Goal: Task Accomplishment & Management: Manage account settings

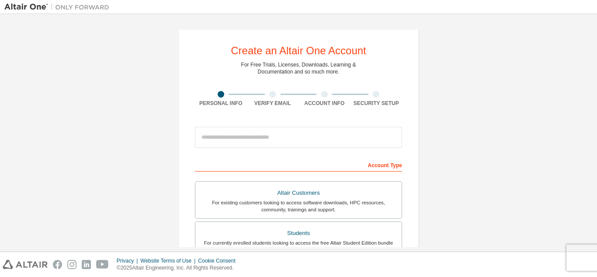
click at [487, 70] on div "Create an Altair One Account For Free Trials, Licenses, Downloads, Learning & D…" at bounding box center [298, 249] width 589 height 463
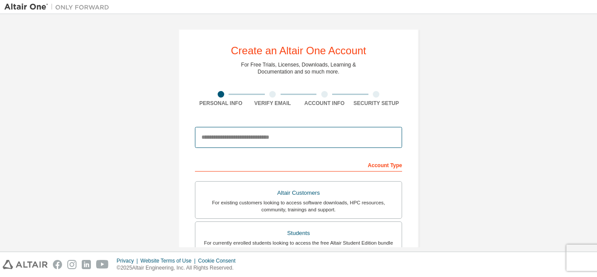
click at [290, 136] on input "email" at bounding box center [298, 137] width 207 height 21
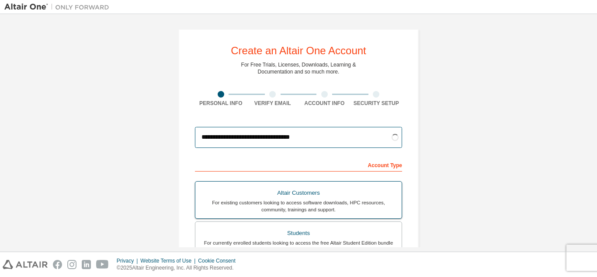
scroll to position [57, 0]
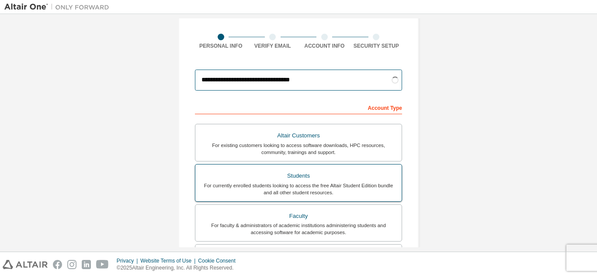
type input "**********"
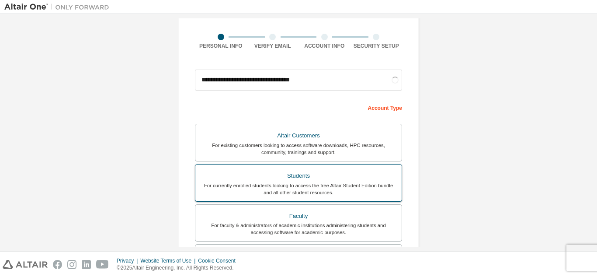
click at [365, 193] on div "For currently enrolled students looking to access the free Altair Student Editi…" at bounding box center [299, 189] width 196 height 14
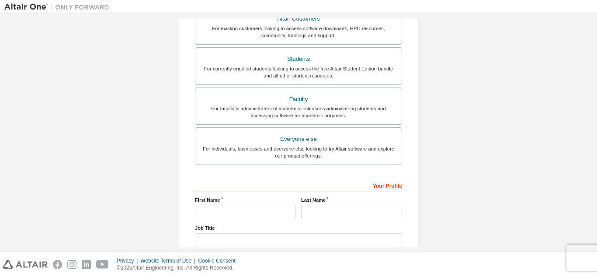
scroll to position [220, 0]
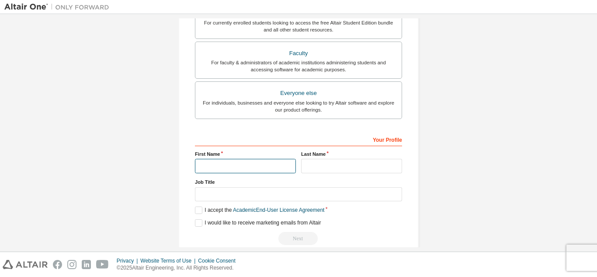
click at [274, 167] on input "text" at bounding box center [245, 166] width 101 height 14
type input "*"
type input "******"
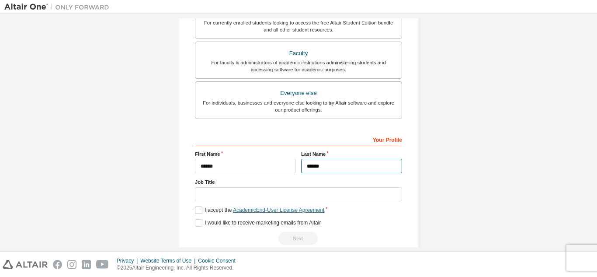
scroll to position [234, 0]
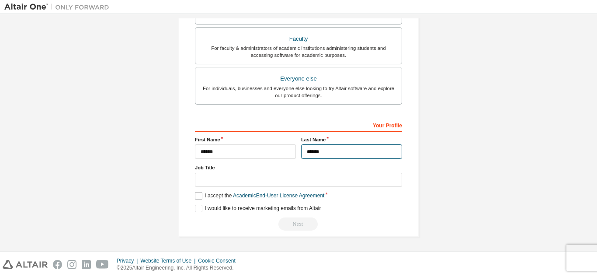
type input "******"
click at [196, 196] on label "I accept the Academic End-User License Agreement" at bounding box center [259, 195] width 129 height 7
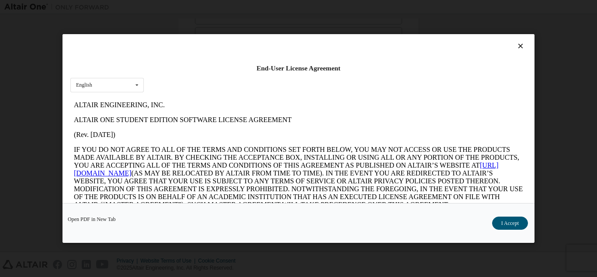
scroll to position [0, 0]
click at [139, 88] on icon at bounding box center [137, 85] width 11 height 14
click at [186, 117] on p "ALTAIR ONE STUDENT EDITION SOFTWARE LICENSE AGREEMENT" at bounding box center [298, 119] width 449 height 8
click at [516, 224] on button "I Accept" at bounding box center [510, 222] width 36 height 13
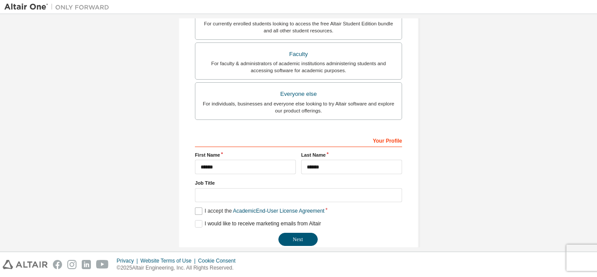
scroll to position [234, 0]
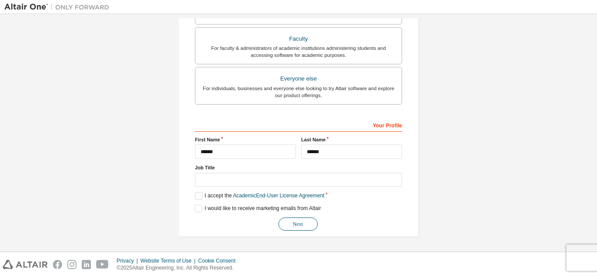
click at [297, 223] on button "Next" at bounding box center [298, 223] width 39 height 13
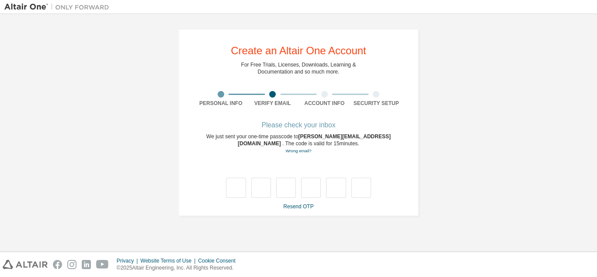
type input "*"
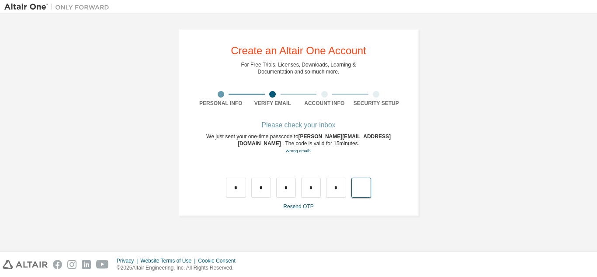
type input "*"
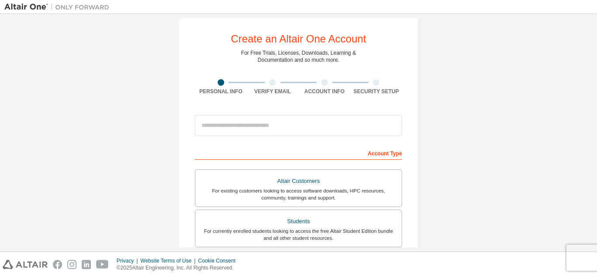
scroll to position [8, 0]
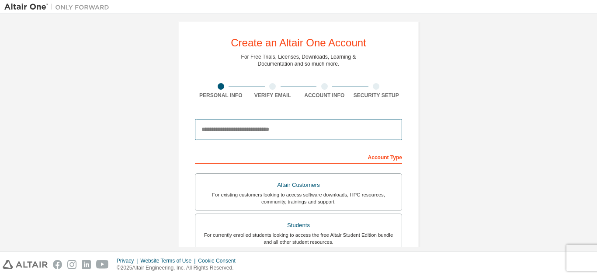
click at [317, 124] on input "email" at bounding box center [298, 129] width 207 height 21
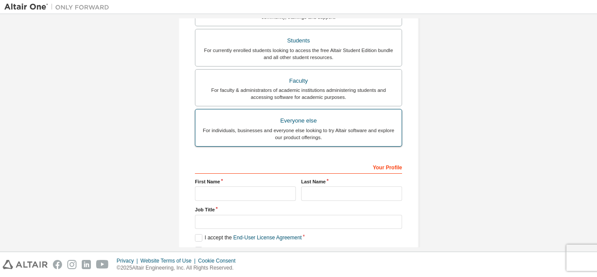
scroll to position [193, 0]
type input "**********"
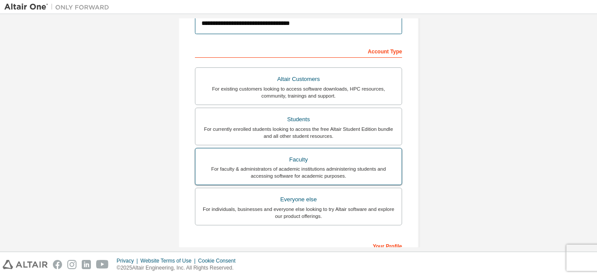
scroll to position [168, 0]
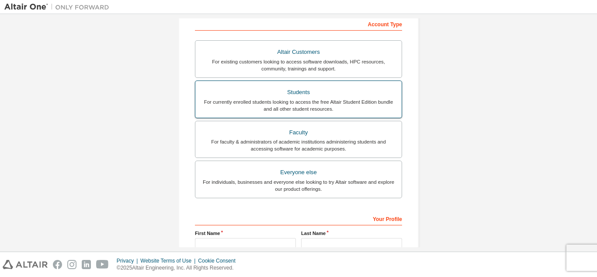
click at [325, 108] on div "For currently enrolled students looking to access the free Altair Student Editi…" at bounding box center [299, 105] width 196 height 14
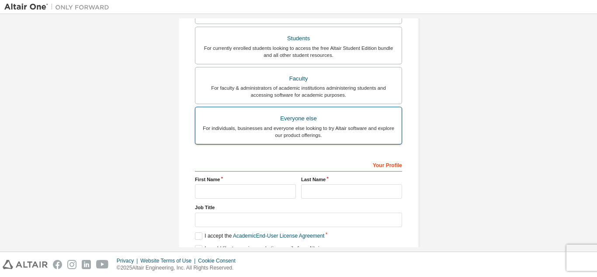
scroll to position [223, 0]
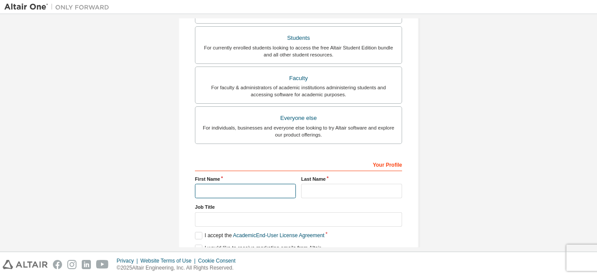
click at [266, 193] on input "text" at bounding box center [245, 191] width 101 height 14
type input "******"
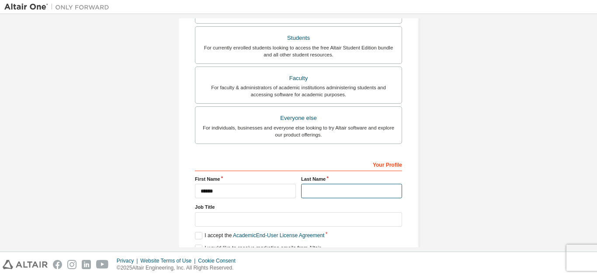
click at [330, 188] on input "text" at bounding box center [351, 191] width 101 height 14
type input "******"
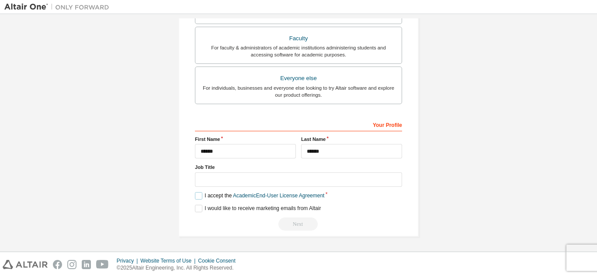
click at [200, 196] on label "I accept the Academic End-User License Agreement" at bounding box center [259, 195] width 129 height 7
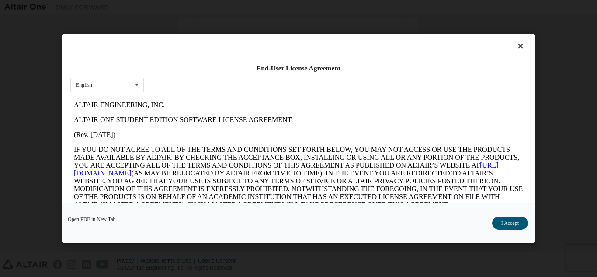
scroll to position [0, 0]
click at [508, 223] on button "I Accept" at bounding box center [510, 222] width 36 height 13
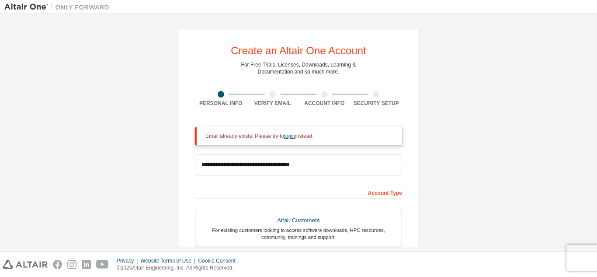
click at [285, 137] on link "login" at bounding box center [289, 136] width 11 height 6
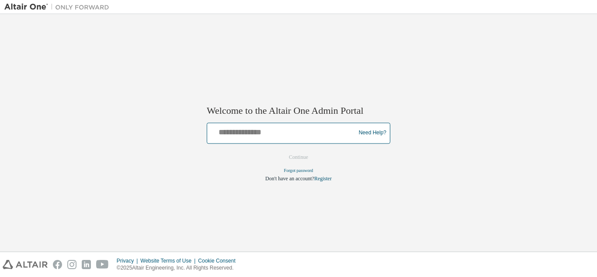
drag, startPoint x: 0, startPoint y: 0, endPoint x: 285, endPoint y: 137, distance: 316.4
click at [285, 137] on input "text" at bounding box center [283, 131] width 144 height 13
type input "**********"
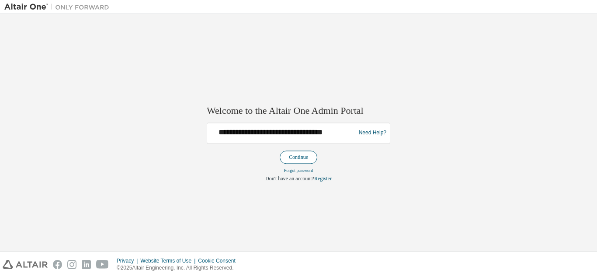
click at [303, 158] on button "Continue" at bounding box center [299, 156] width 38 height 13
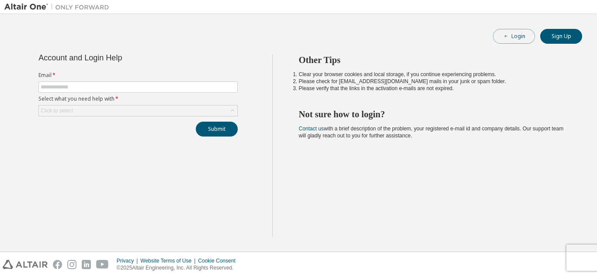
click at [512, 43] on button "Login" at bounding box center [514, 36] width 42 height 15
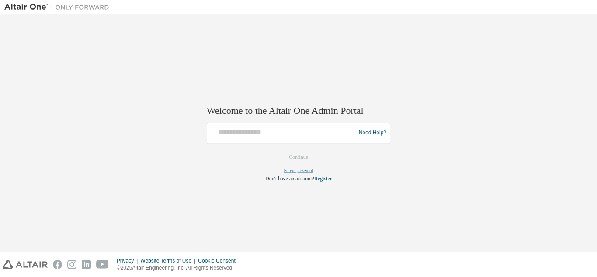
click at [301, 170] on link "Forgot password" at bounding box center [298, 170] width 29 height 5
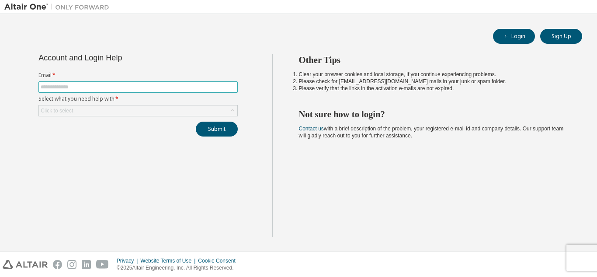
click at [153, 88] on input "text" at bounding box center [138, 87] width 195 height 7
type input "**********"
click at [225, 111] on div "Click to select" at bounding box center [138, 110] width 199 height 10
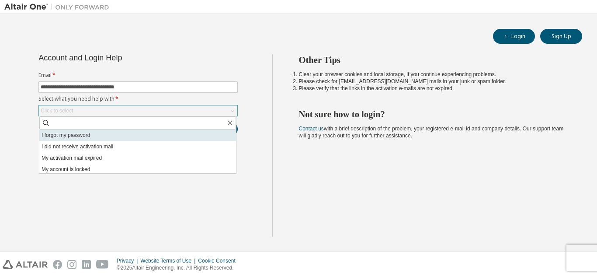
click at [213, 136] on li "I forgot my password" at bounding box center [137, 134] width 197 height 11
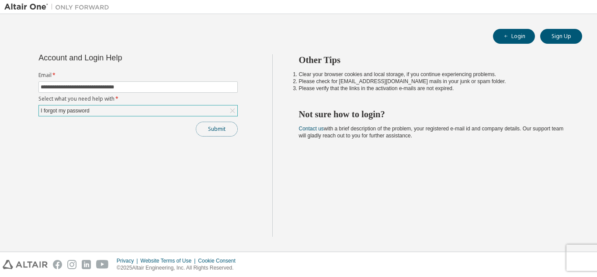
click at [218, 128] on button "Submit" at bounding box center [217, 129] width 42 height 15
click at [226, 128] on button "Submit" at bounding box center [217, 129] width 42 height 15
click at [230, 111] on icon at bounding box center [232, 110] width 9 height 9
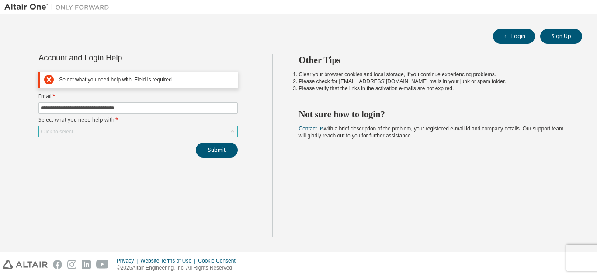
click at [233, 129] on icon at bounding box center [232, 131] width 9 height 9
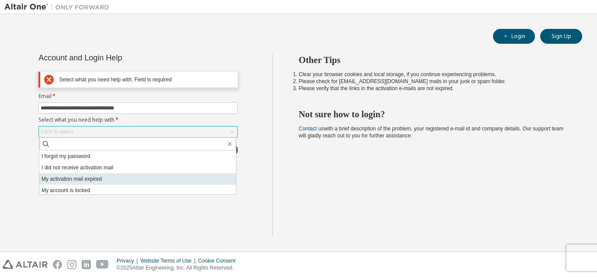
scroll to position [24, 0]
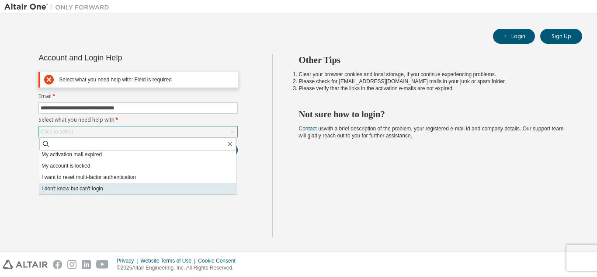
click at [184, 192] on li "I don't know but can't login" at bounding box center [137, 188] width 197 height 11
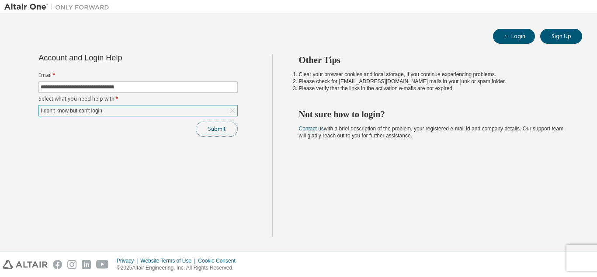
click at [215, 132] on button "Submit" at bounding box center [217, 129] width 42 height 15
click at [237, 111] on icon at bounding box center [232, 110] width 9 height 9
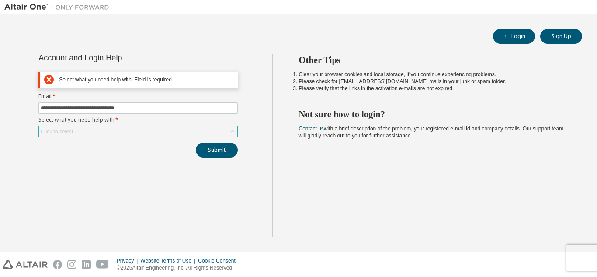
click at [233, 132] on icon at bounding box center [232, 131] width 9 height 9
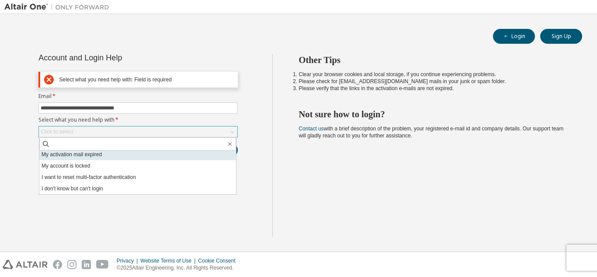
scroll to position [0, 0]
click at [200, 152] on li "I forgot my password" at bounding box center [137, 155] width 197 height 11
